Goal: Task Accomplishment & Management: Manage account settings

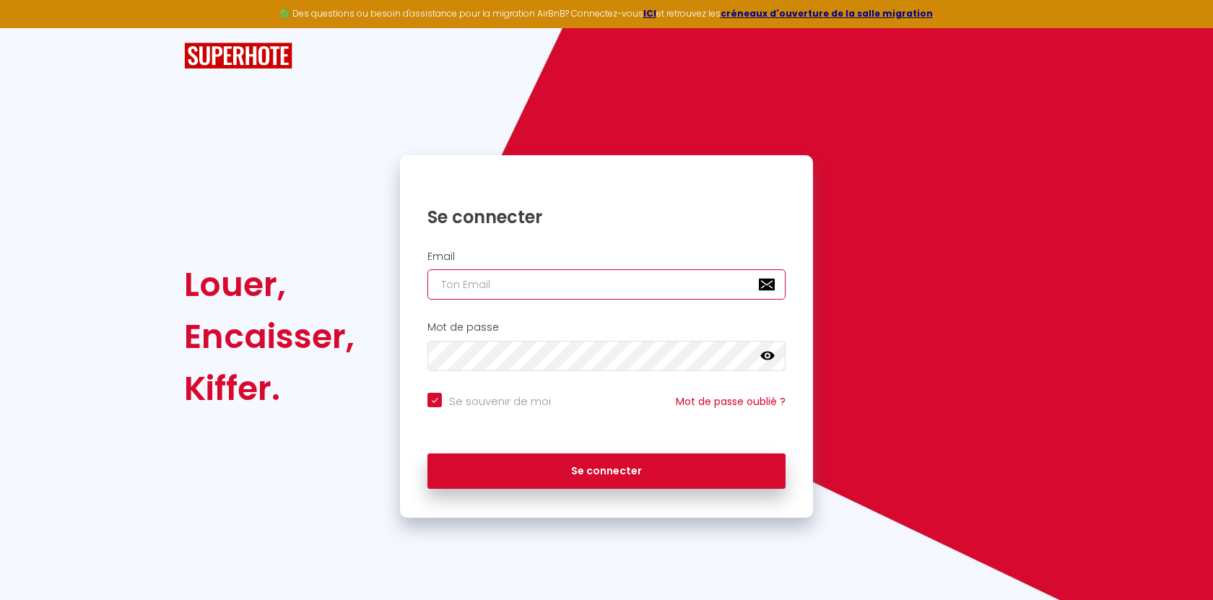
click at [501, 291] on input "email" at bounding box center [606, 284] width 358 height 30
click at [563, 227] on h1 "Se connecter" at bounding box center [606, 217] width 358 height 22
click at [524, 284] on input "email" at bounding box center [606, 284] width 358 height 30
type input "[EMAIL_ADDRESS][DOMAIN_NAME]"
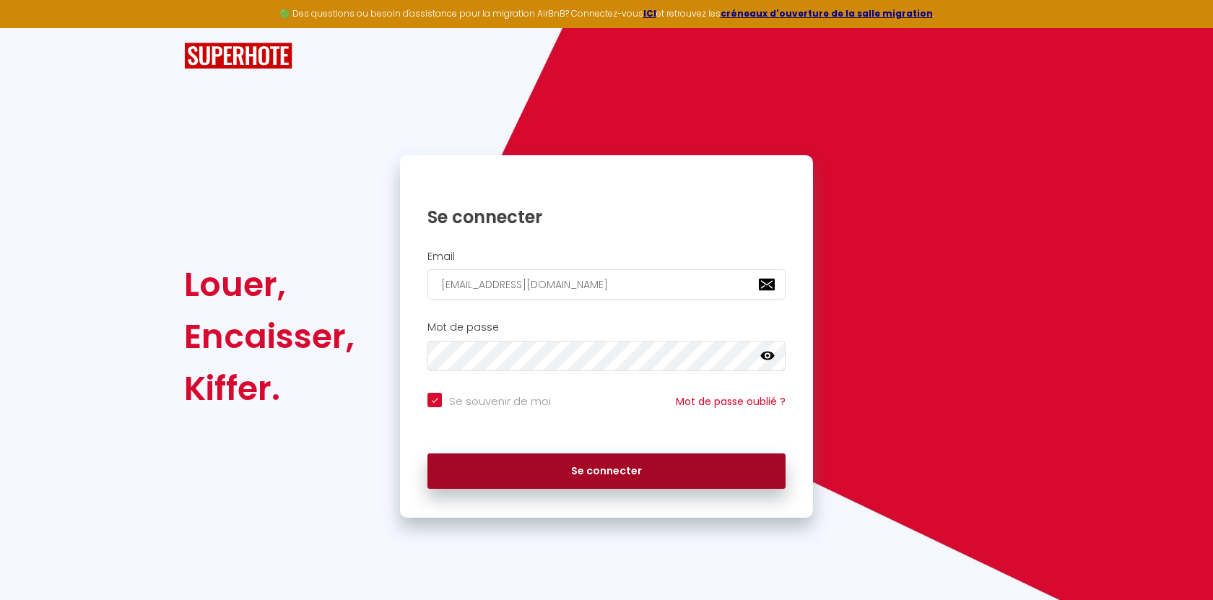
click at [567, 476] on button "Se connecter" at bounding box center [606, 471] width 358 height 36
checkbox input "true"
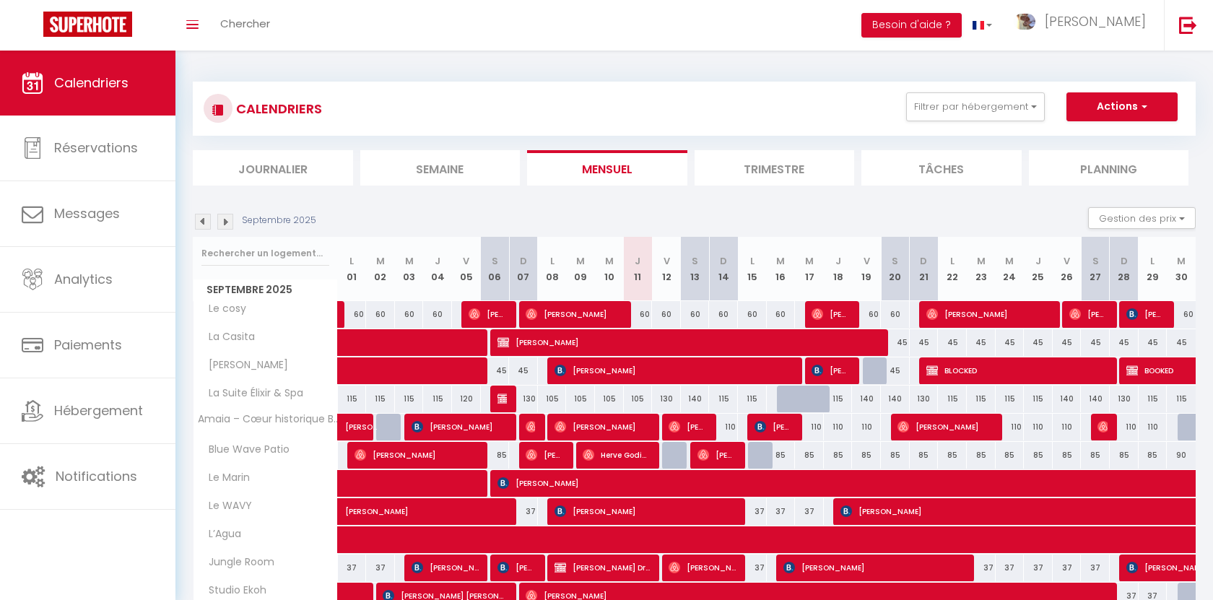
scroll to position [98, 0]
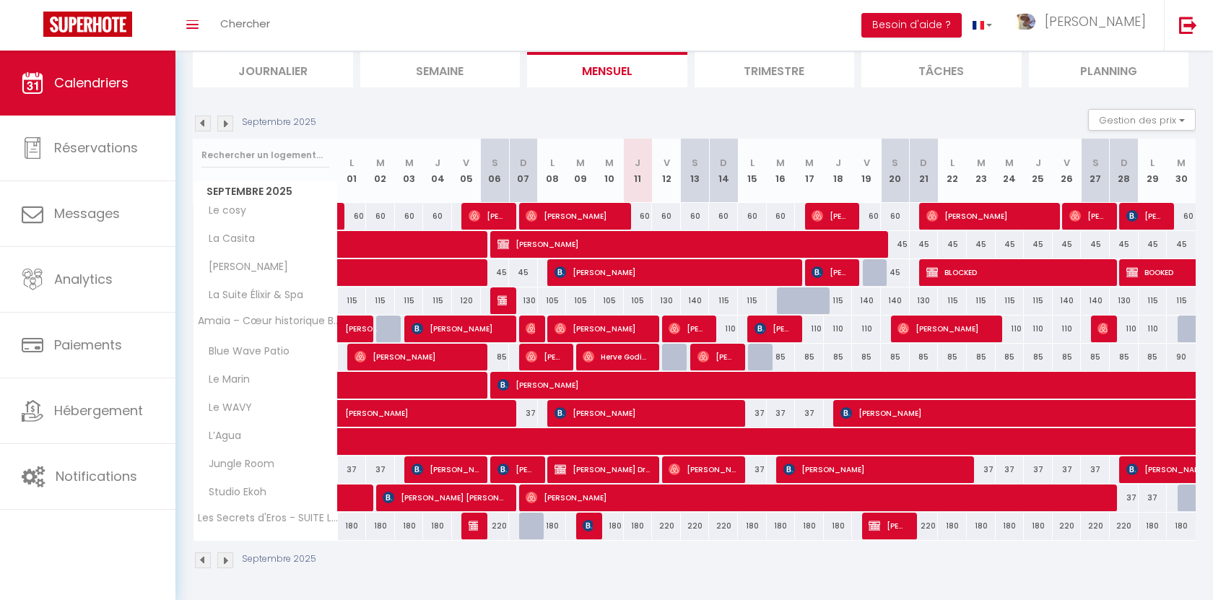
click at [767, 70] on li "Trimestre" at bounding box center [774, 69] width 160 height 35
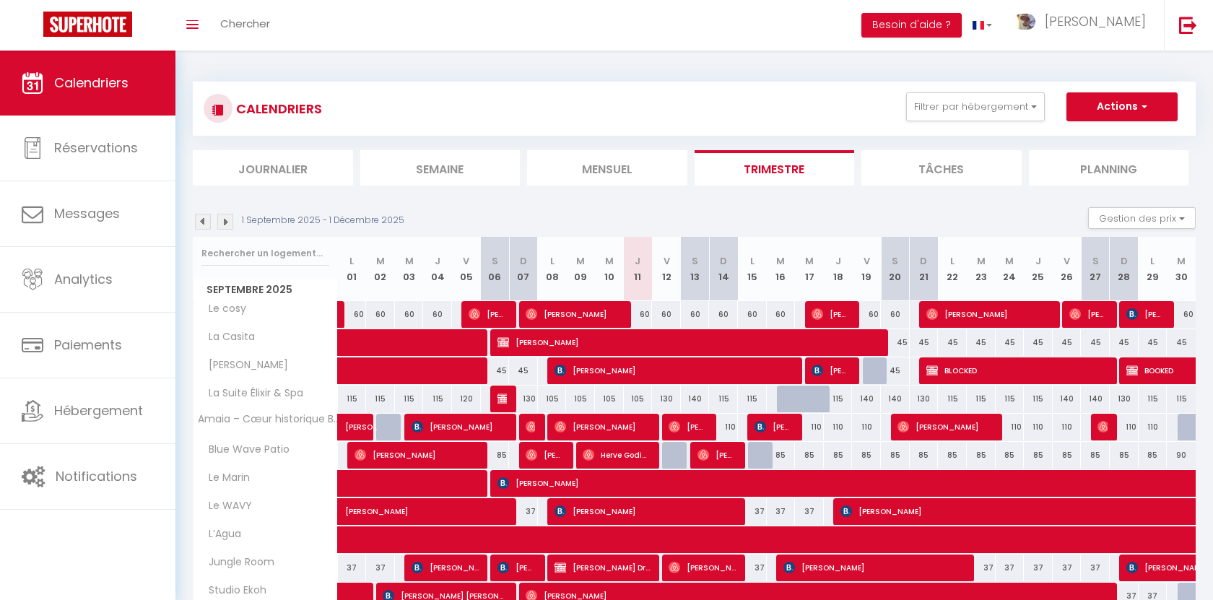
click at [477, 178] on li "Semaine" at bounding box center [440, 167] width 160 height 35
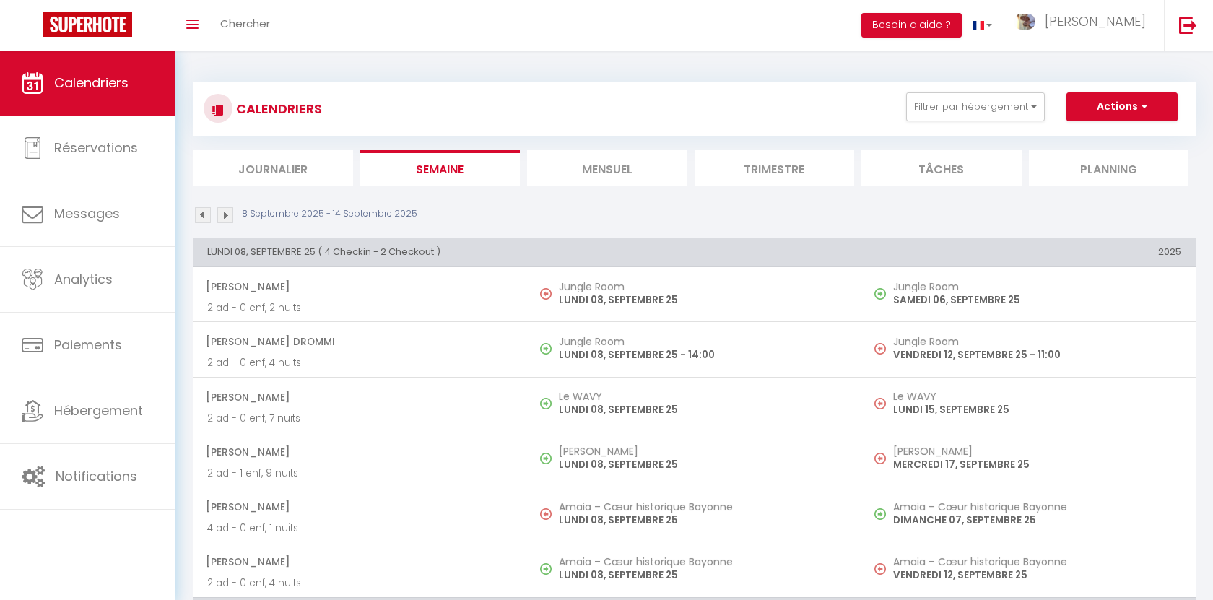
click at [578, 173] on li "Mensuel" at bounding box center [607, 167] width 160 height 35
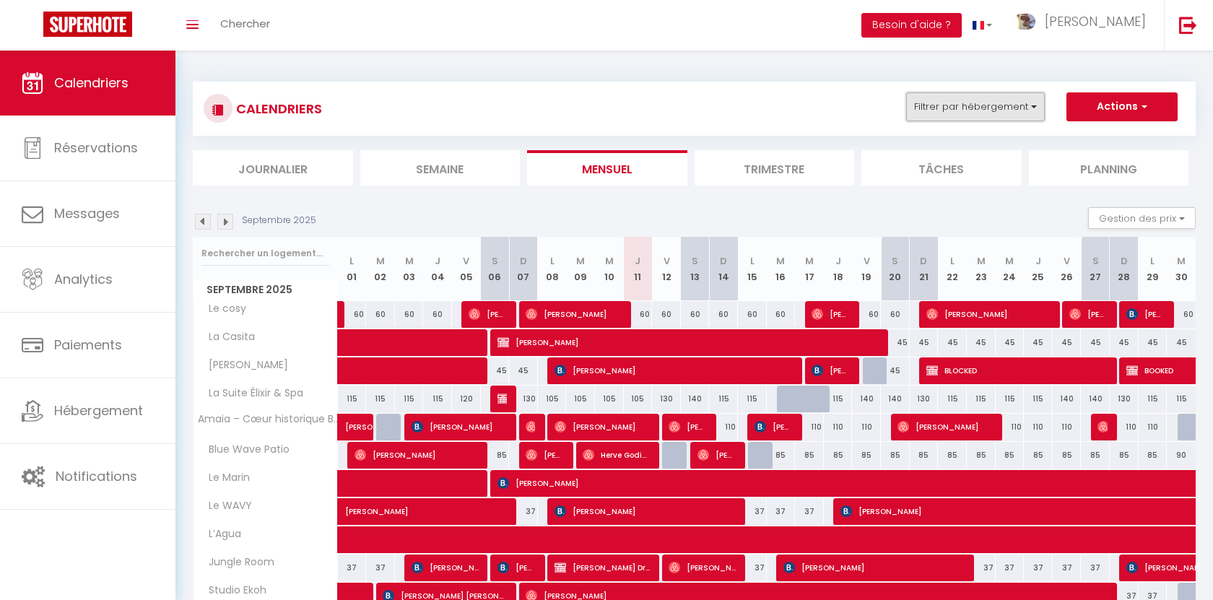
click at [980, 106] on button "Filtrer par hébergement" at bounding box center [975, 106] width 139 height 29
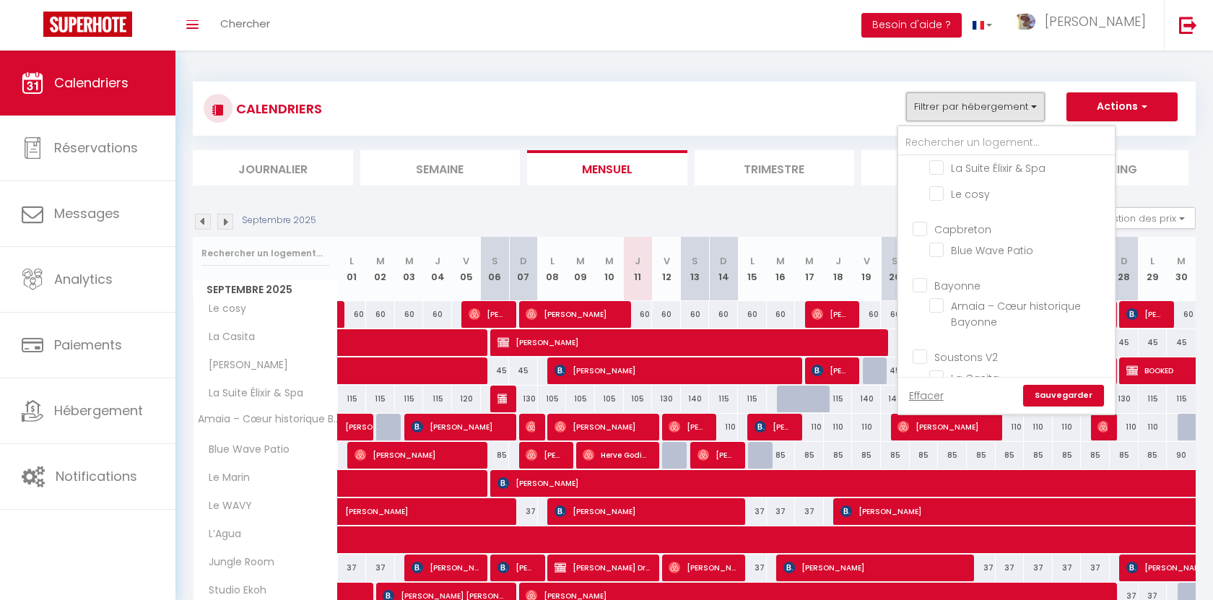
scroll to position [219, 0]
click at [940, 231] on input "Blue Wave Patio" at bounding box center [1019, 237] width 180 height 14
checkbox input "true"
checkbox input "false"
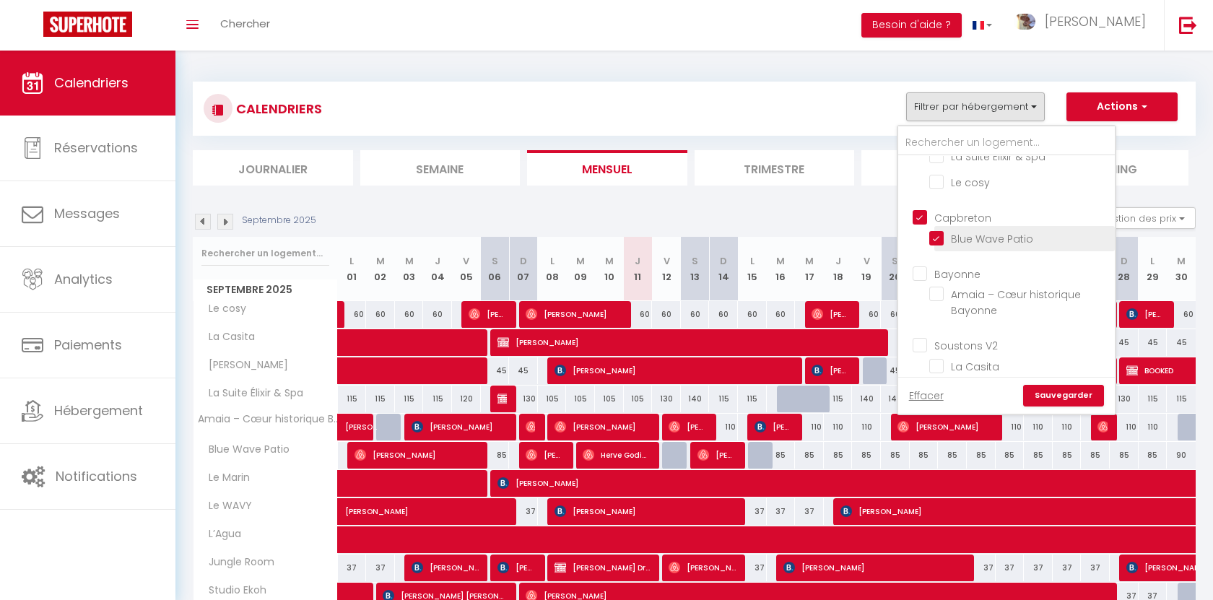
checkbox input "false"
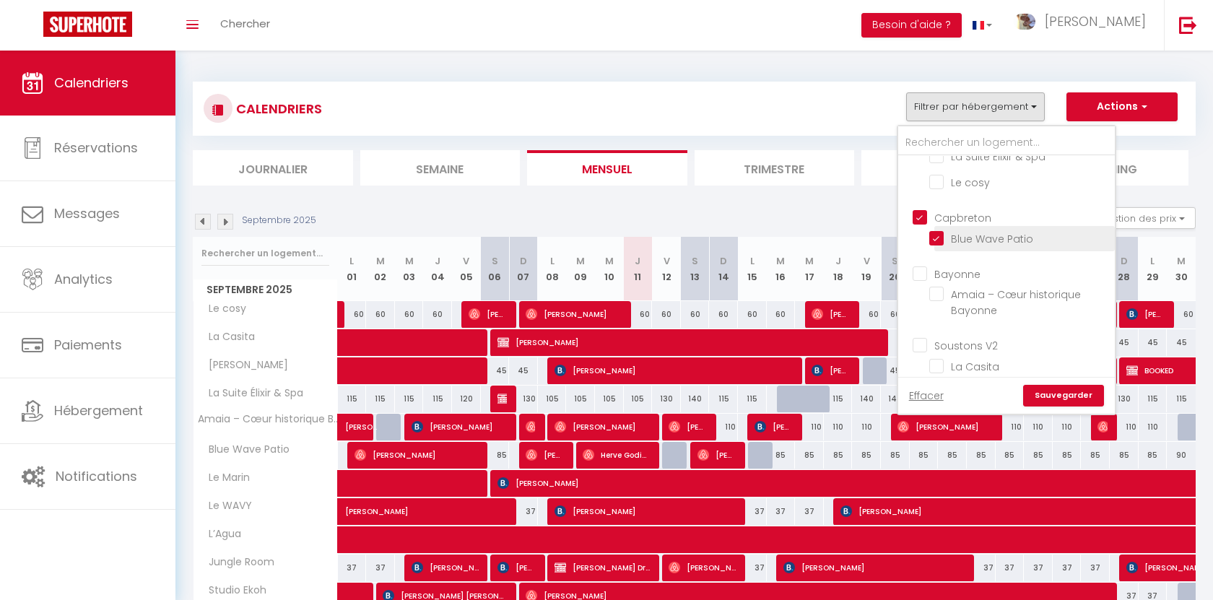
checkbox input "false"
checkbox input "true"
checkbox input "false"
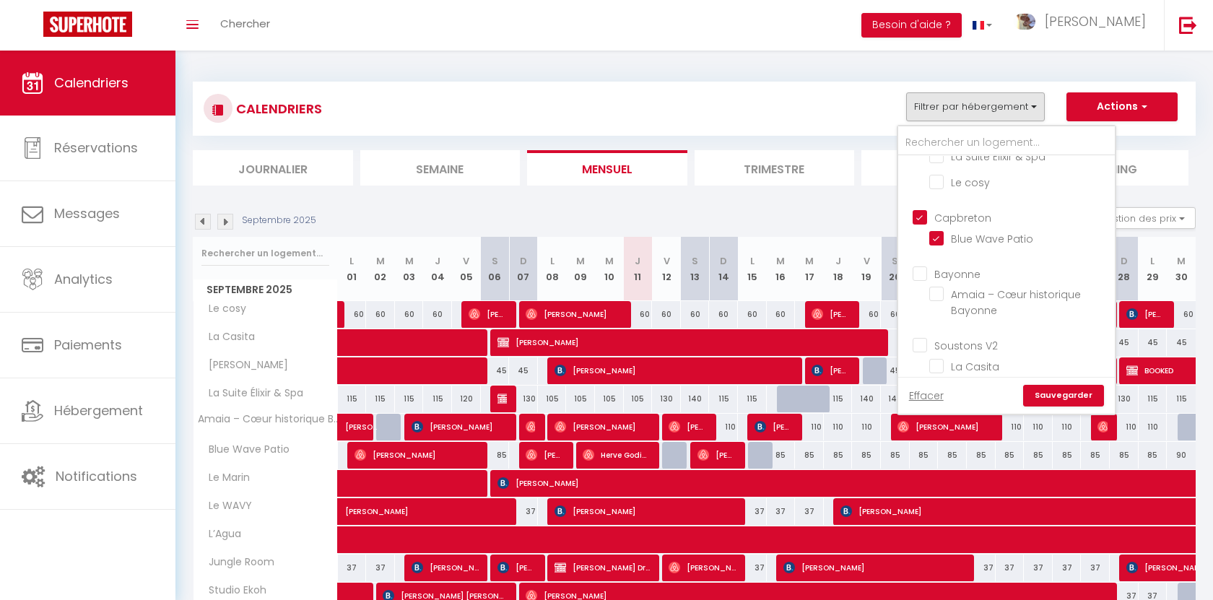
click at [1054, 400] on link "Sauvegarder" at bounding box center [1063, 396] width 81 height 22
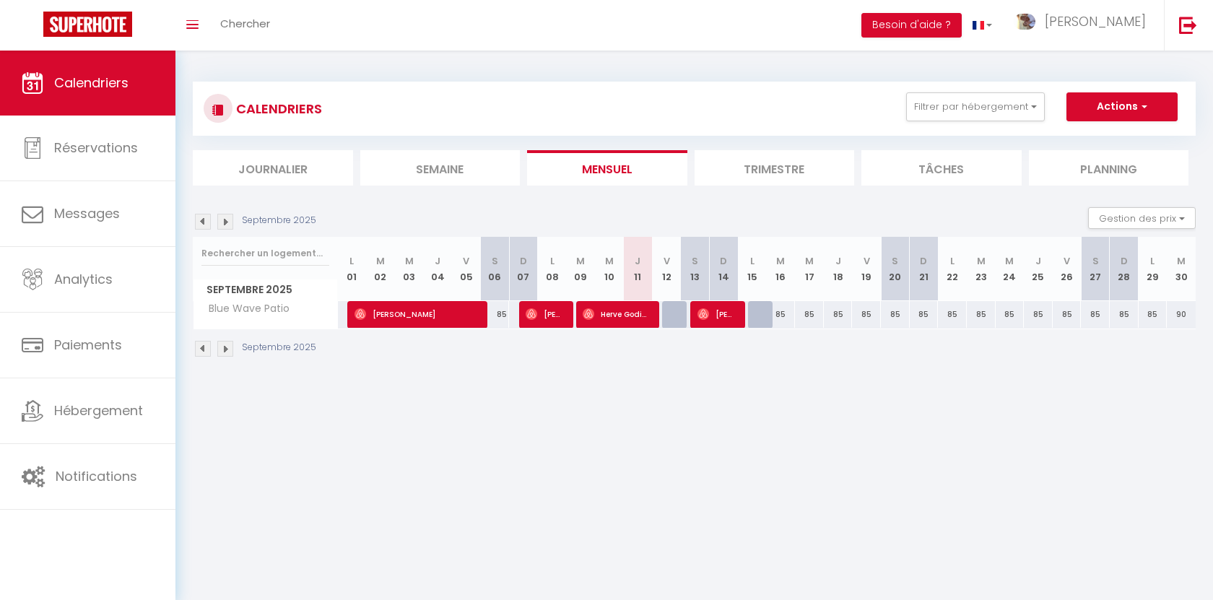
click at [772, 174] on li "Trimestre" at bounding box center [774, 167] width 160 height 35
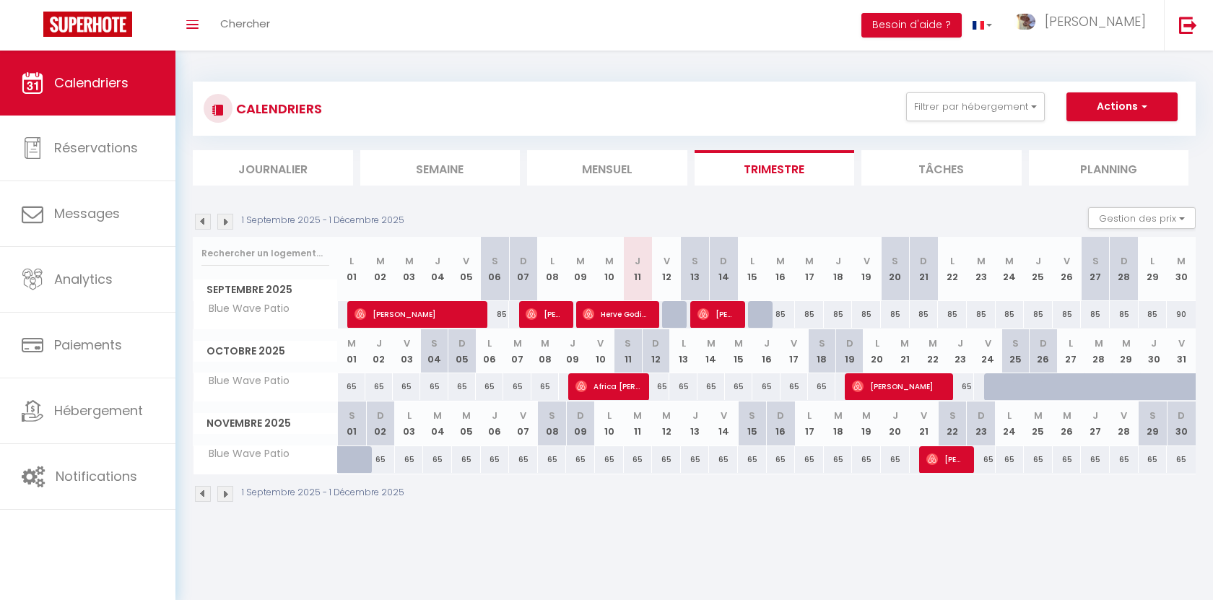
click at [211, 219] on div "1 Septembre 2025 - 1 Décembre 2025" at bounding box center [301, 222] width 216 height 16
click at [206, 219] on img at bounding box center [203, 222] width 16 height 16
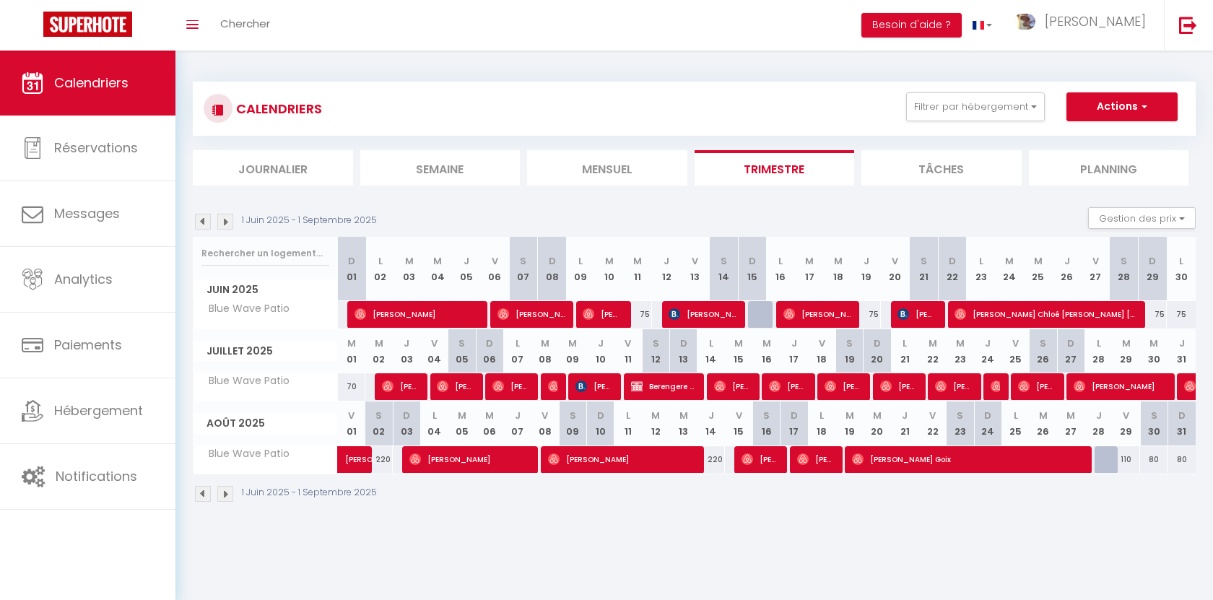
click at [206, 219] on img at bounding box center [203, 222] width 16 height 16
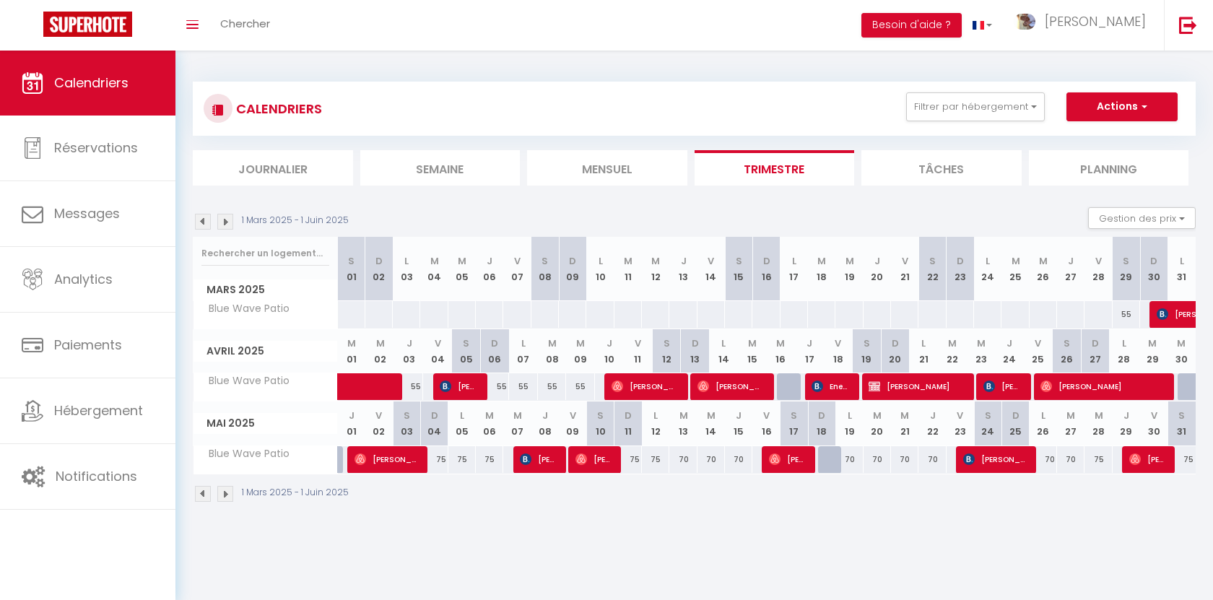
click at [224, 222] on img at bounding box center [225, 222] width 16 height 16
